Goal: Task Accomplishment & Management: Use online tool/utility

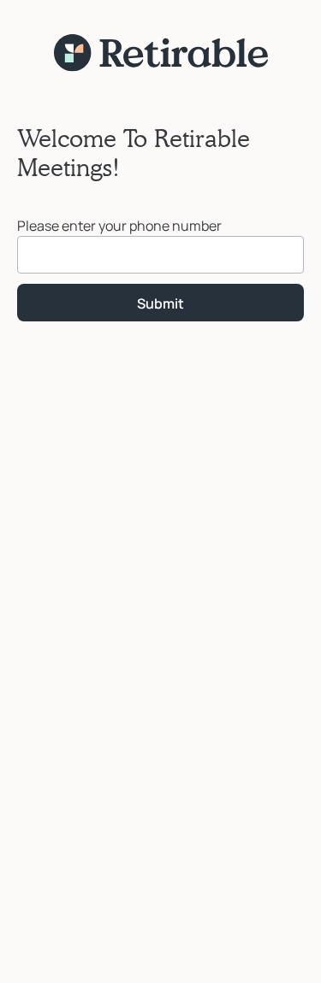
click at [62, 255] on input at bounding box center [160, 255] width 286 height 38
type input "[PHONE_NUMBER]"
click at [162, 298] on div "Submit" at bounding box center [160, 303] width 47 height 19
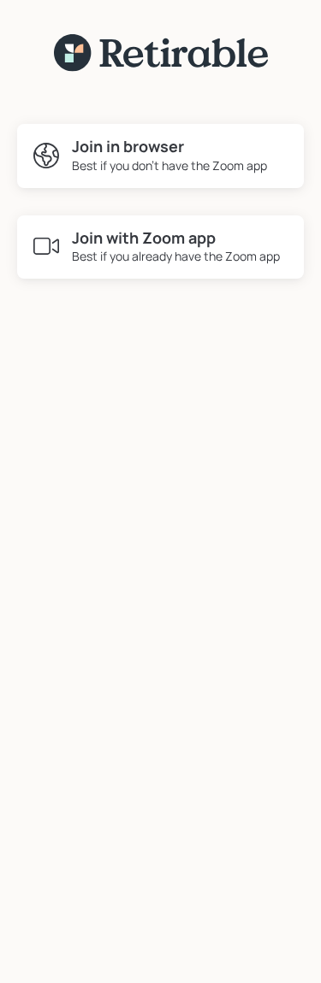
click at [140, 158] on div "Best if you don't have the Zoom app" at bounding box center [169, 165] width 195 height 18
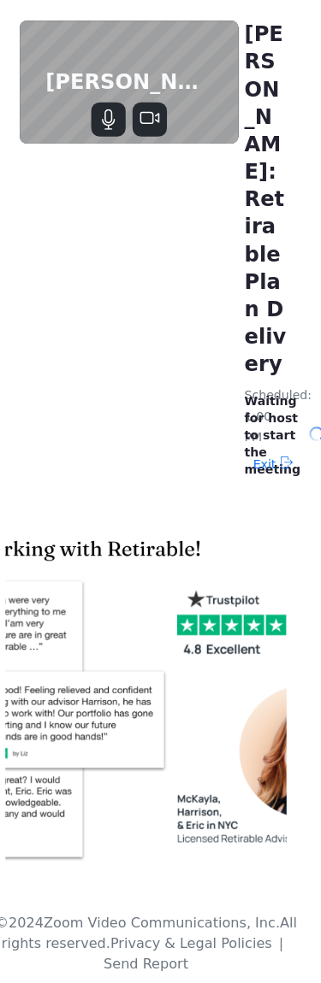
scroll to position [0, 14]
click at [127, 203] on div "[PERSON_NAME]: Retirable Plan Delivery Scheduled: 1:00 PM Waiting for host to s…" at bounding box center [146, 248] width 321 height 496
click at [8, 634] on img at bounding box center [147, 694] width 280 height 357
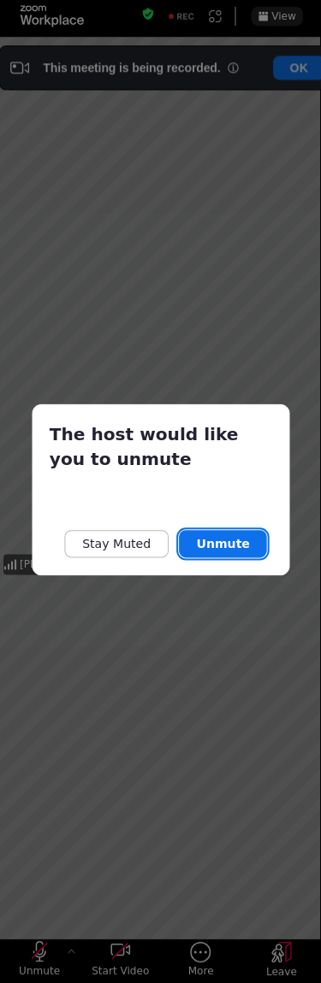
click at [211, 543] on button "Unmute" at bounding box center [222, 545] width 87 height 27
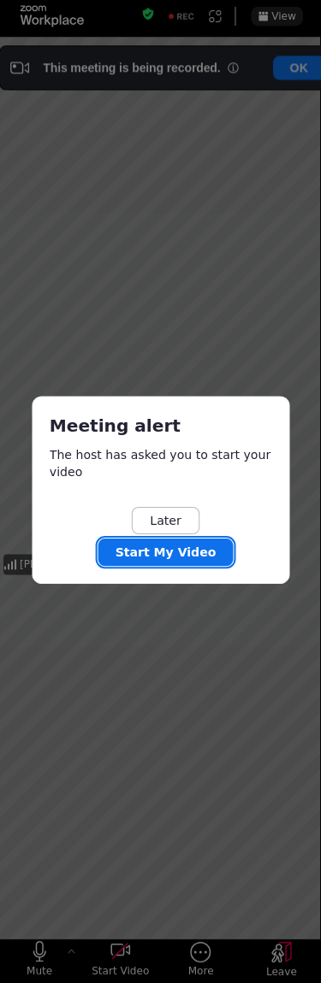
click at [206, 539] on button "Start My Video" at bounding box center [165, 552] width 134 height 27
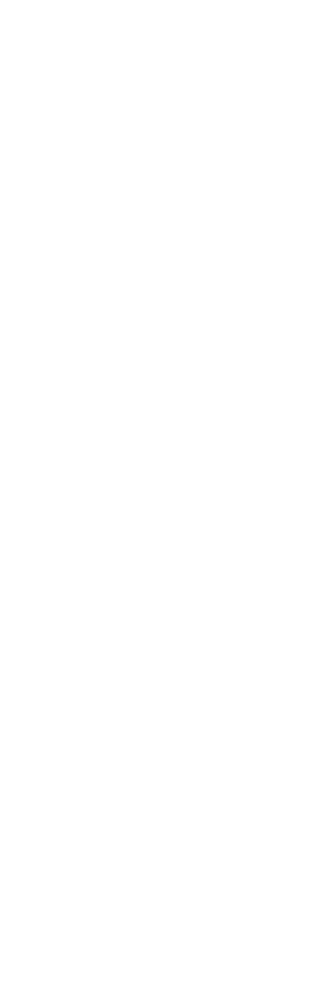
scroll to position [0, 12]
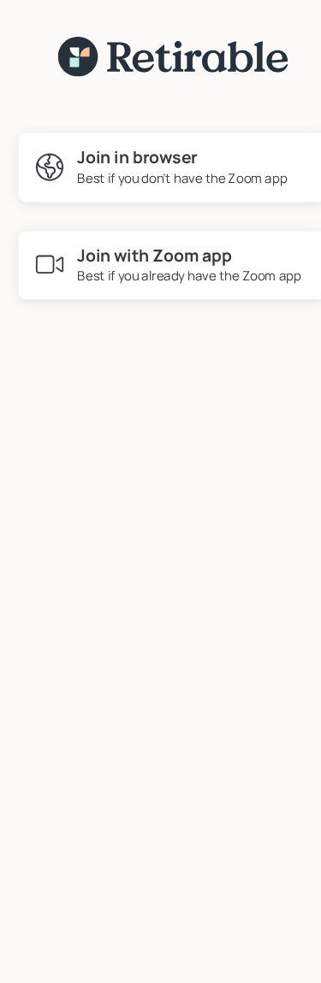
click at [136, 158] on div "Best if you don't have the Zoom app" at bounding box center [169, 165] width 195 height 18
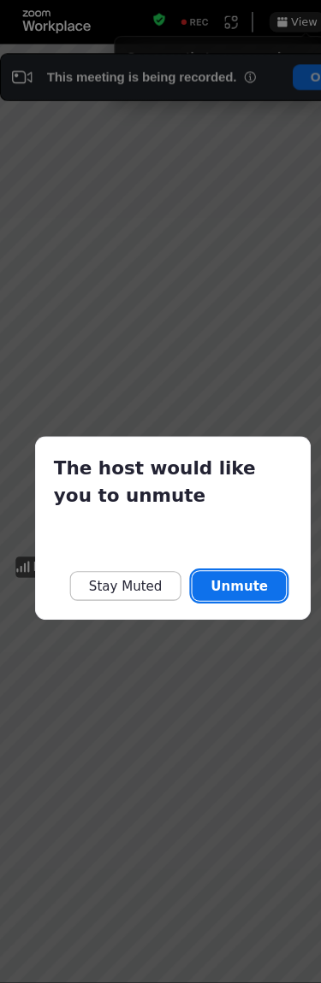
click at [228, 543] on button "Unmute" at bounding box center [222, 545] width 87 height 27
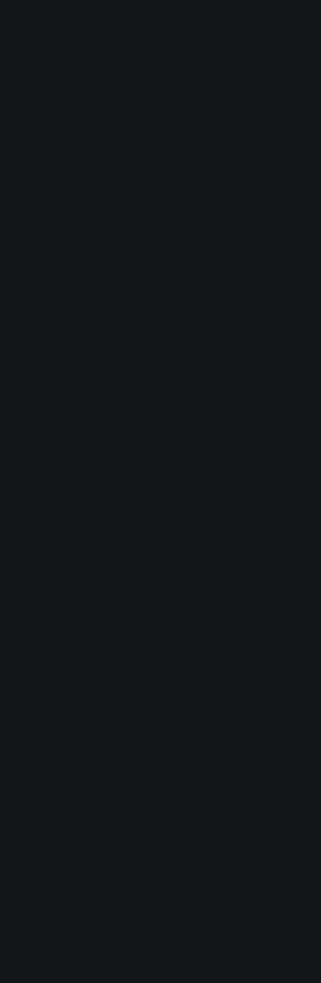
click at [46, 91] on div "Fullscreen Mute Start Video More Leave Currently broadcasting to all rooms This…" at bounding box center [160, 491] width 321 height 983
click at [49, 80] on div "Fullscreen Mute Start Video More Leave Currently broadcasting to all rooms This…" at bounding box center [160, 491] width 321 height 983
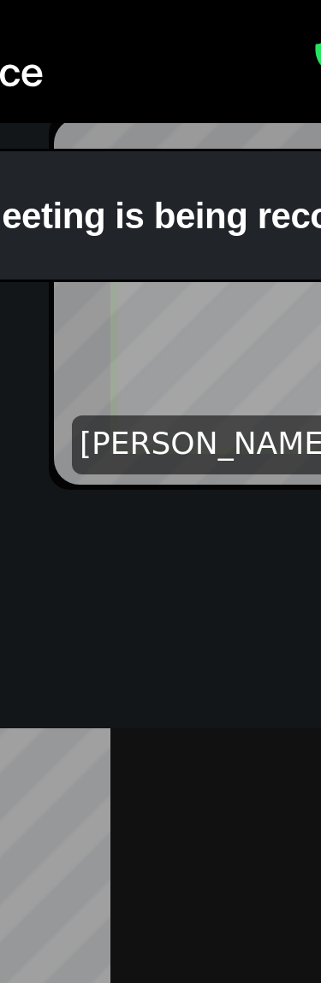
click at [81, 187] on div "You are viewing [PERSON_NAME] 's screen View Options" at bounding box center [160, 121] width 321 height 243
click at [75, 204] on div "You are viewing Michael Russo 's screen View Options" at bounding box center [160, 121] width 321 height 243
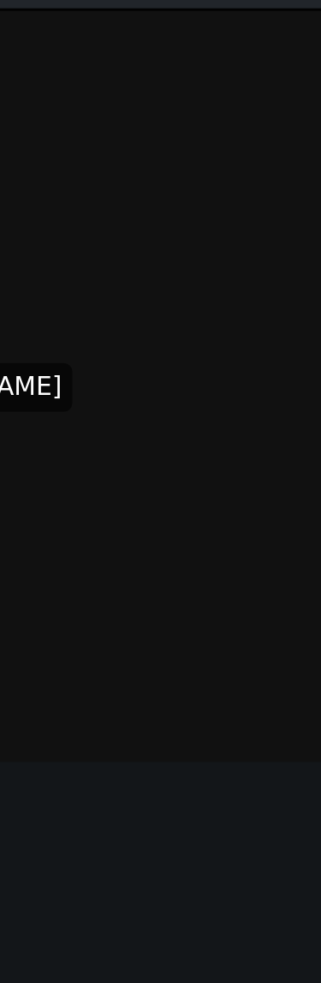
click at [98, 138] on div "[PERSON_NAME]" at bounding box center [160, 199] width 217 height 122
